Goal: Find contact information: Find contact information

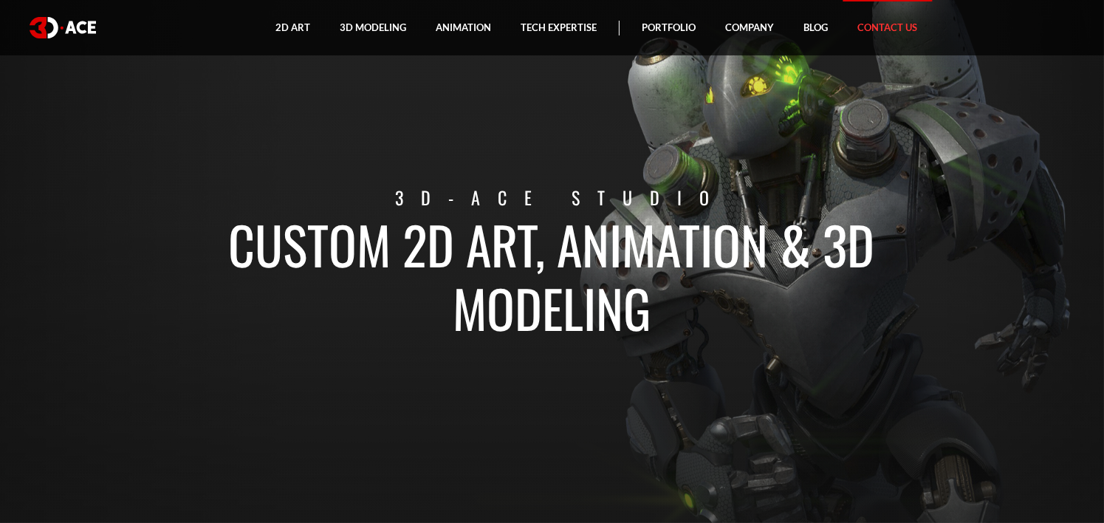
click at [869, 28] on link "Contact Us" at bounding box center [887, 27] width 89 height 55
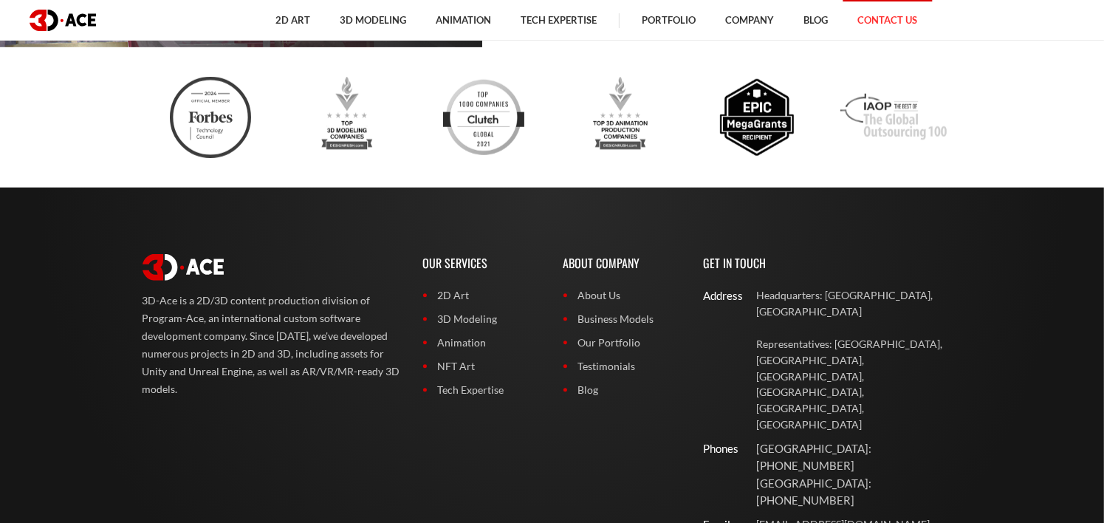
scroll to position [1176, 0]
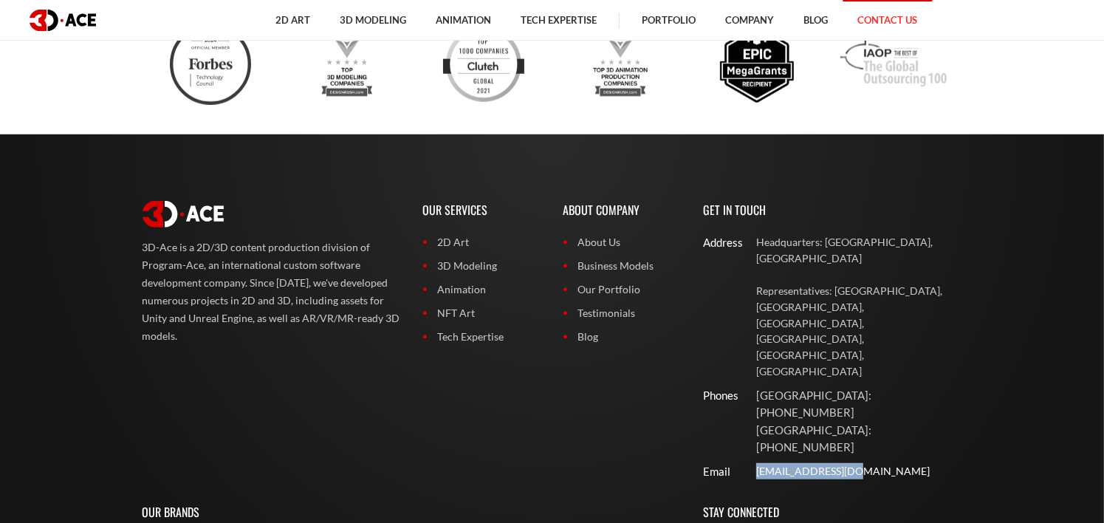
drag, startPoint x: 753, startPoint y: 355, endPoint x: 857, endPoint y: 346, distance: 104.6
click at [857, 463] on div "[EMAIL_ADDRESS][DOMAIN_NAME]" at bounding box center [856, 471] width 212 height 16
copy link "[EMAIL_ADDRESS][DOMAIN_NAME]"
